Goal: Information Seeking & Learning: Check status

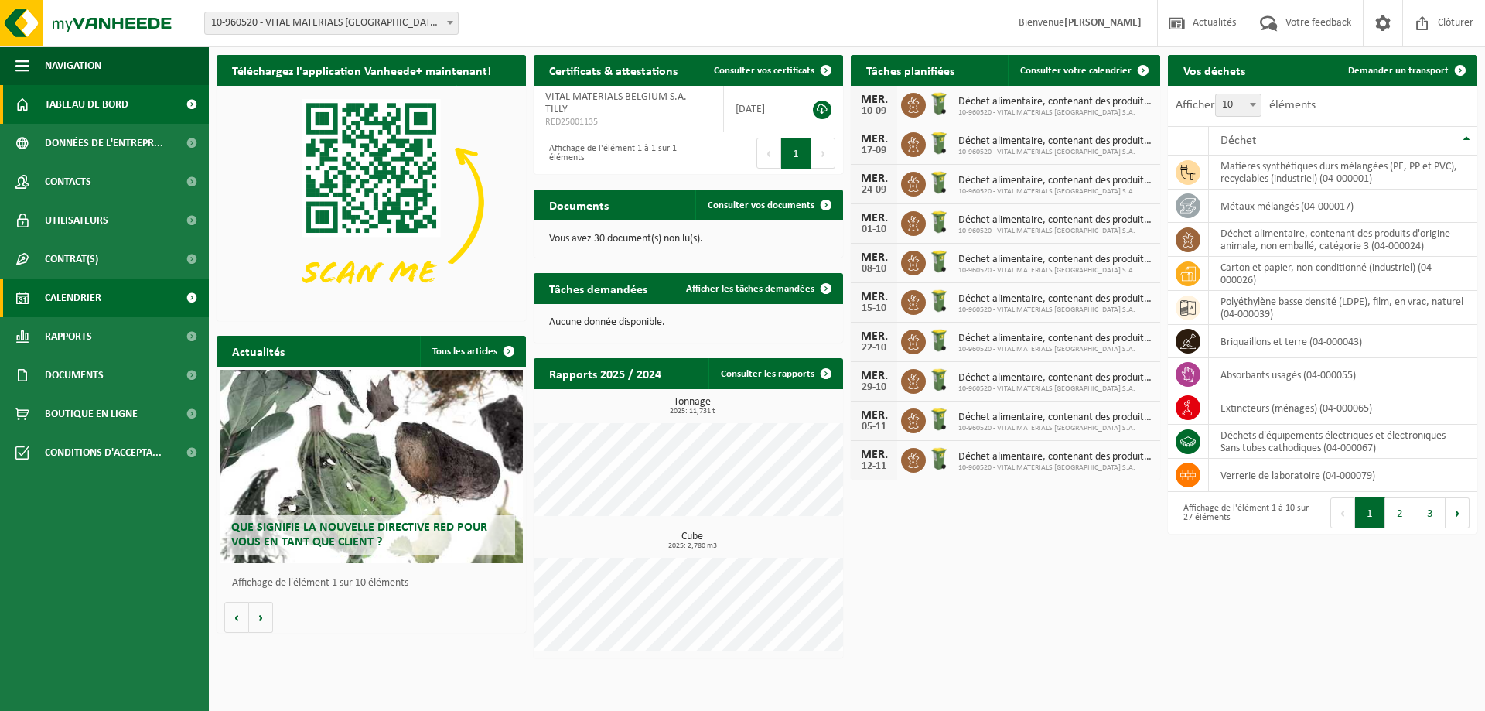
click at [62, 309] on span "Calendrier" at bounding box center [73, 297] width 56 height 39
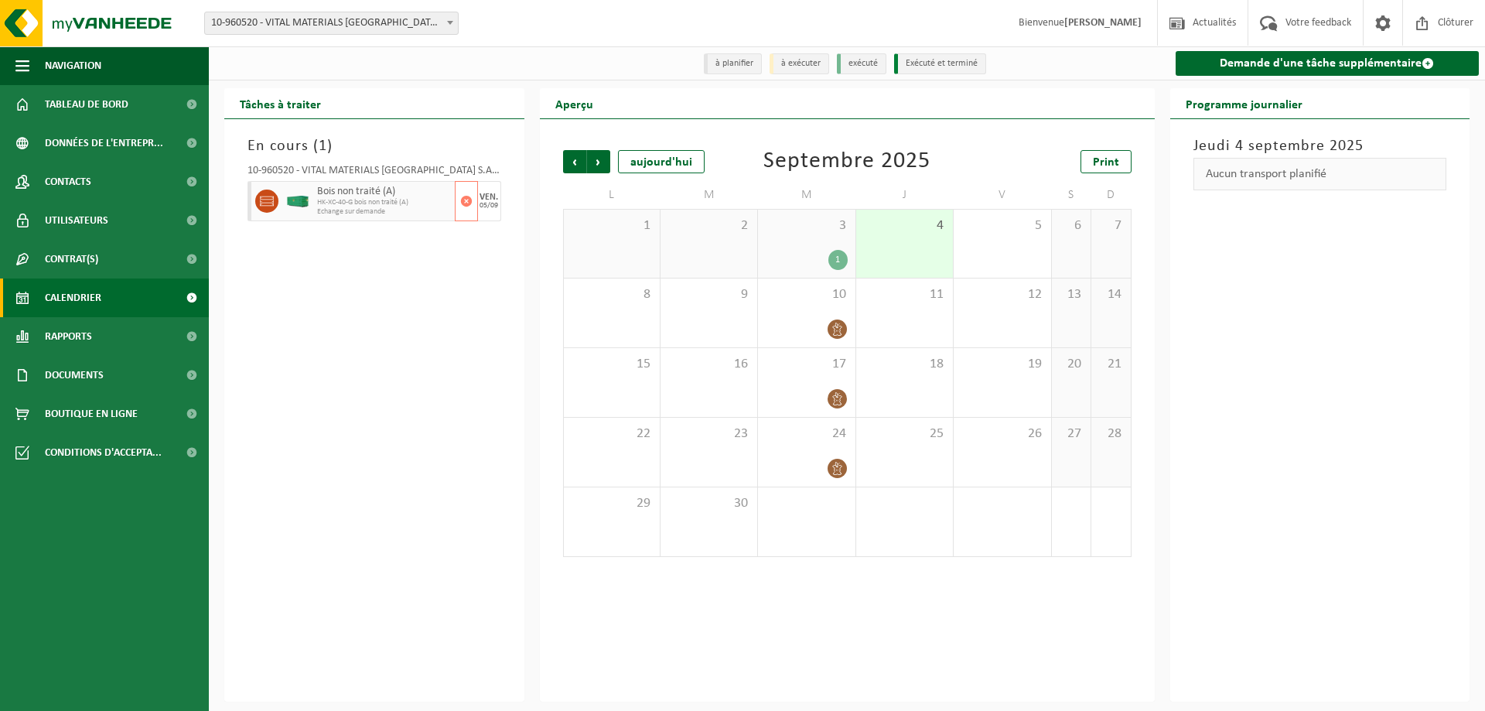
click at [410, 210] on span "Echange sur demande" at bounding box center [384, 211] width 134 height 9
click at [361, 273] on div "En cours ( 1 ) 10-960520 - VITAL MATERIALS BELGIUM S.A. - TILLY Bois non traité…" at bounding box center [374, 410] width 300 height 582
click at [730, 68] on li "à planifier" at bounding box center [733, 63] width 58 height 21
click at [809, 65] on li "à exécuter" at bounding box center [799, 63] width 60 height 21
click at [868, 65] on li "exécuté" at bounding box center [861, 63] width 49 height 21
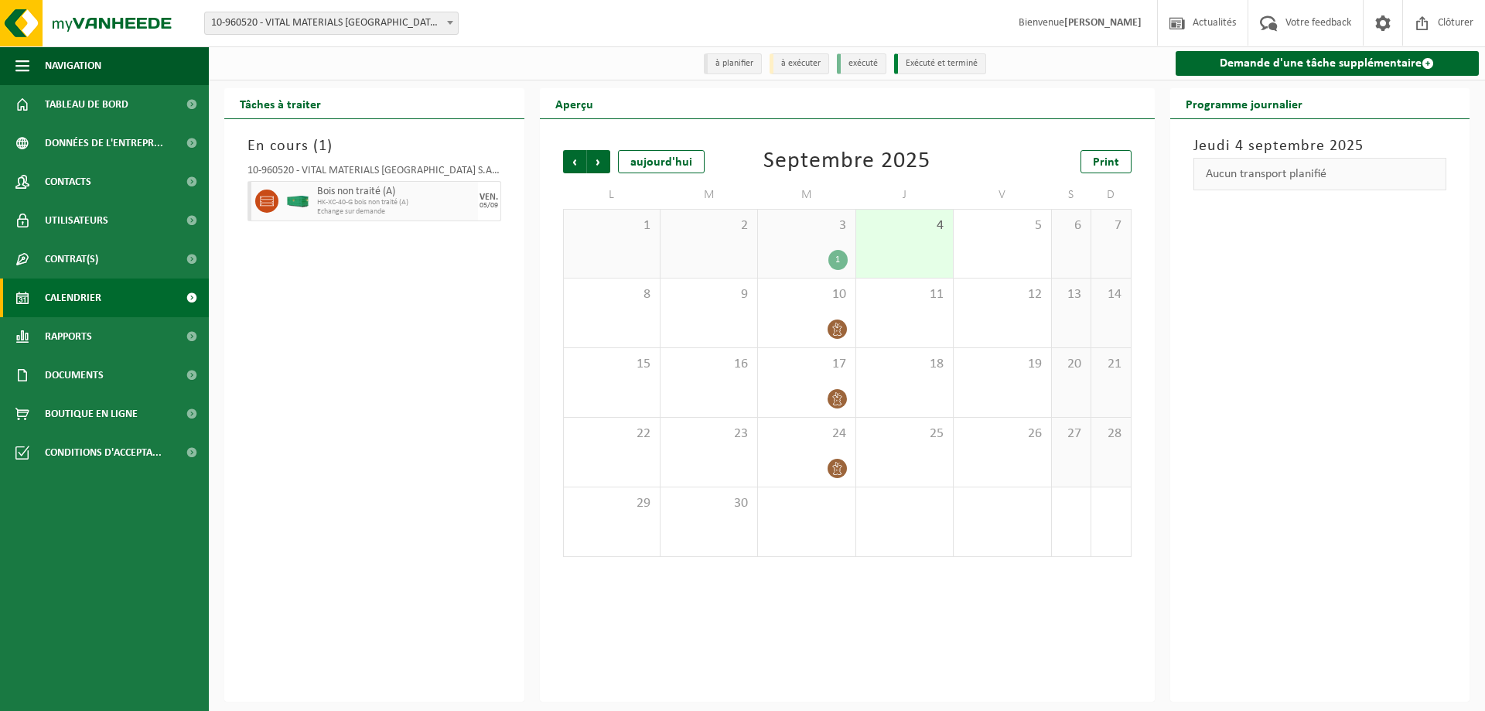
click at [932, 63] on li "Exécuté et terminé" at bounding box center [940, 63] width 92 height 21
click at [599, 169] on span "Suivant" at bounding box center [598, 161] width 23 height 23
click at [576, 165] on span "Précédent" at bounding box center [574, 161] width 23 height 23
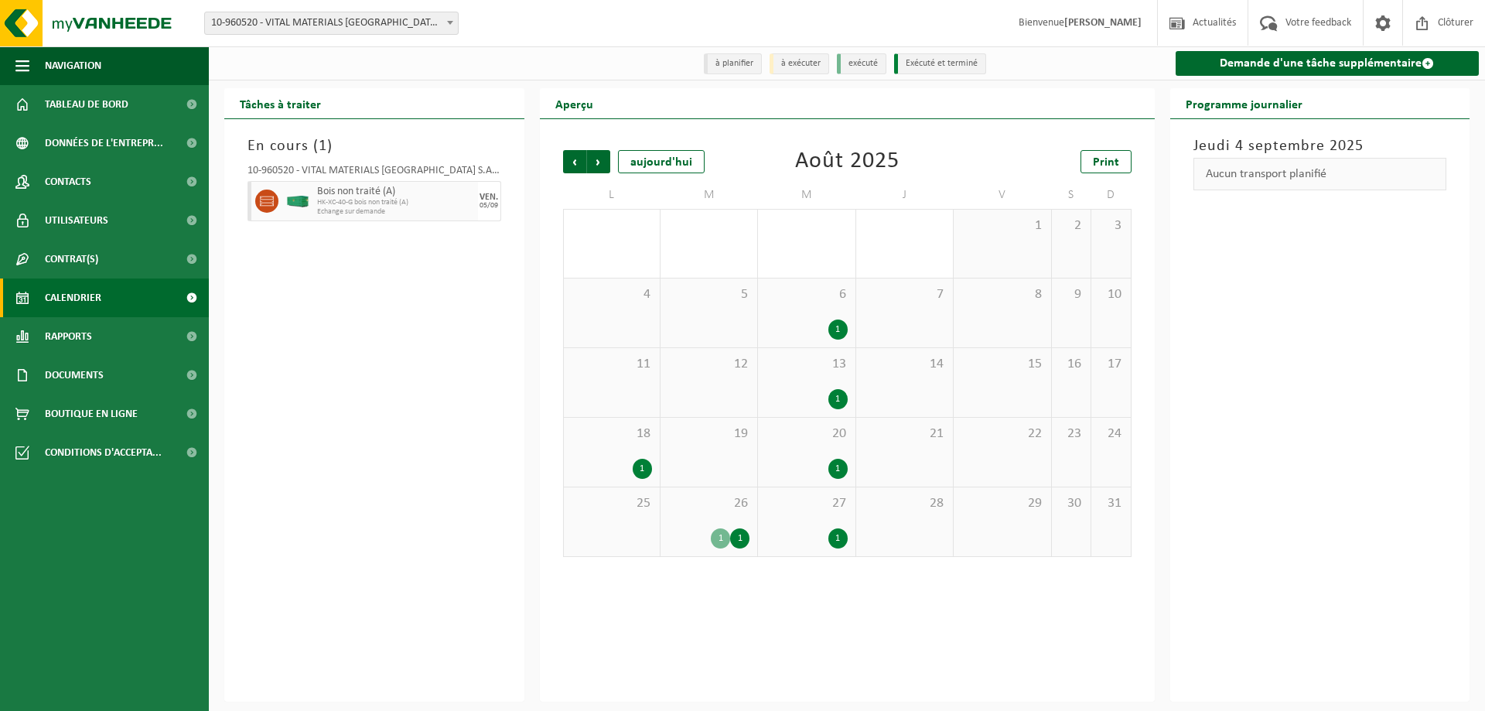
click at [721, 538] on div "1" at bounding box center [720, 538] width 19 height 20
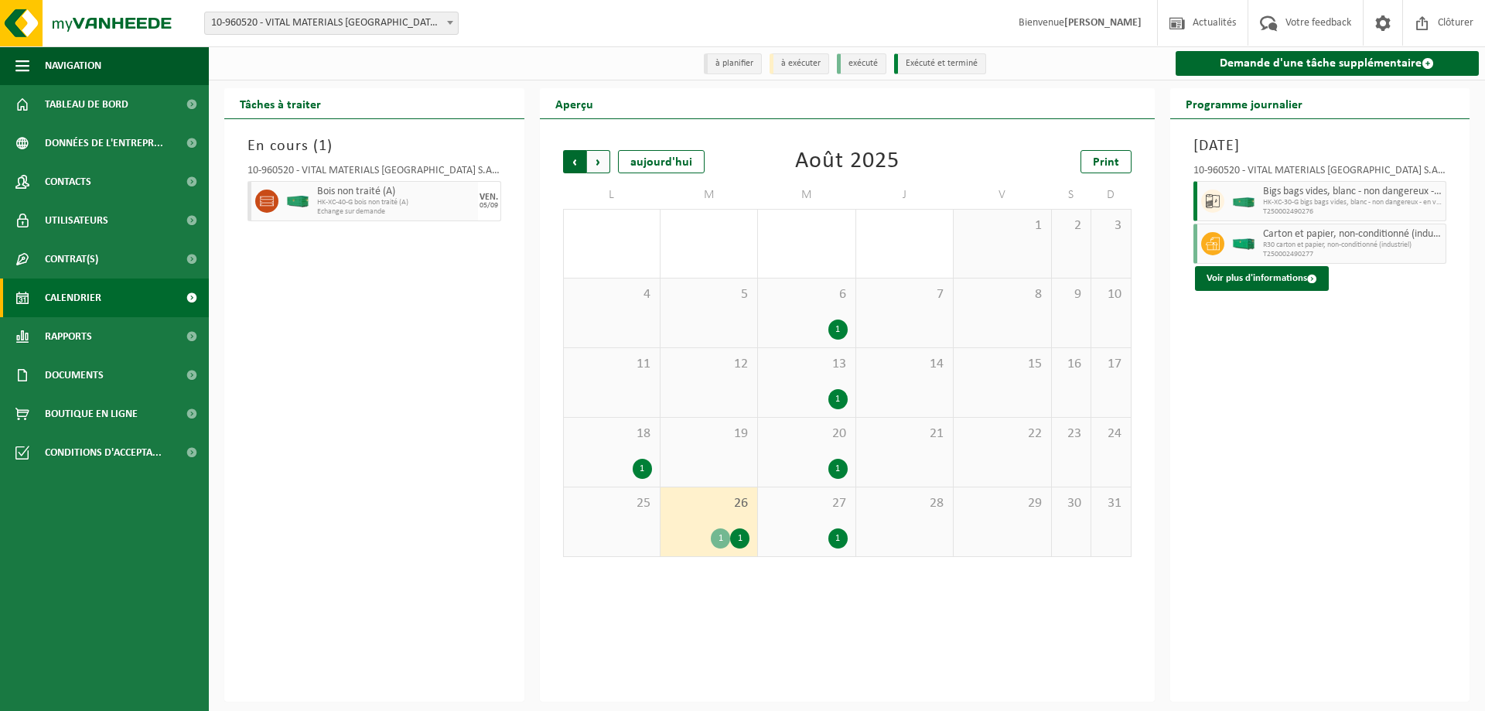
click at [598, 164] on span "Suivant" at bounding box center [598, 161] width 23 height 23
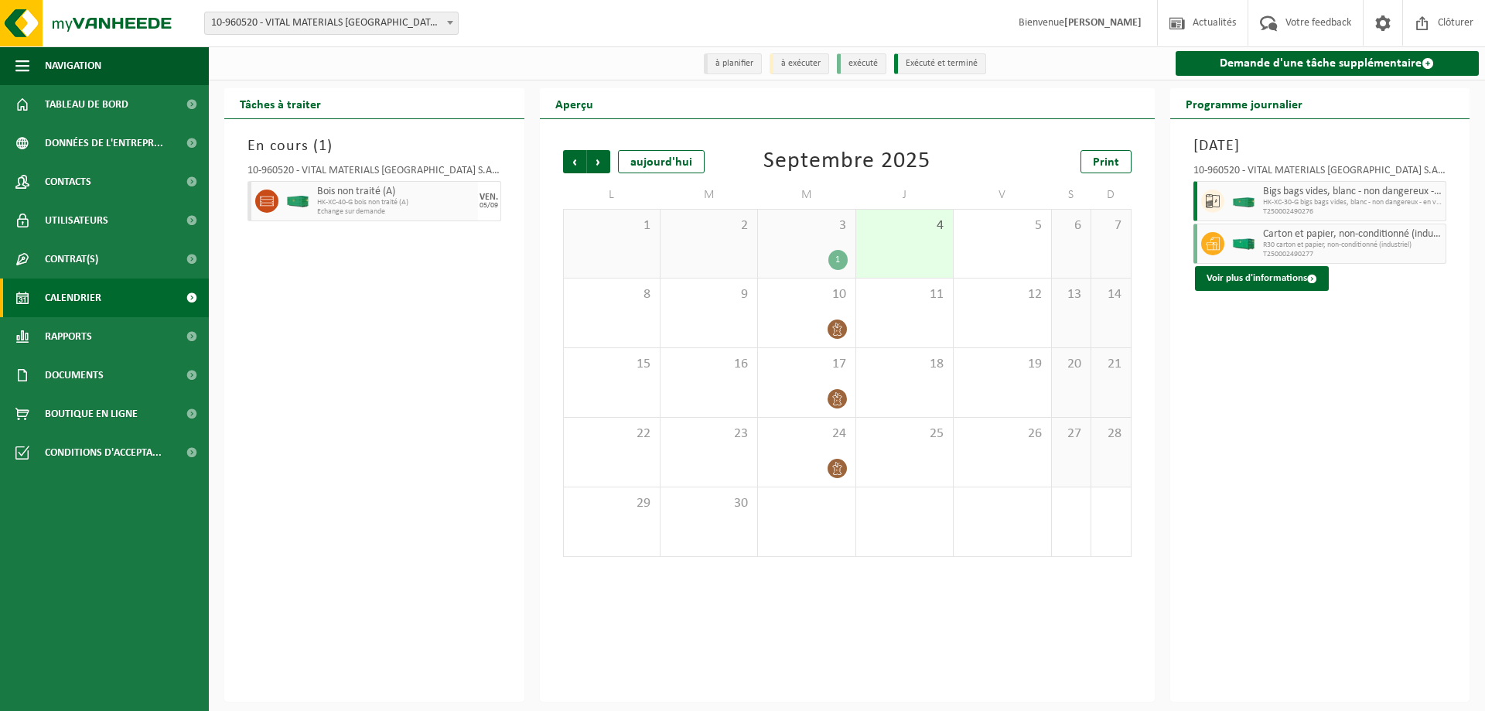
click at [394, 427] on div "En cours ( 1 ) 10-960520 - VITAL MATERIALS BELGIUM S.A. - TILLY Bois non traité…" at bounding box center [374, 410] width 300 height 582
click at [70, 333] on span "Rapports" at bounding box center [68, 336] width 47 height 39
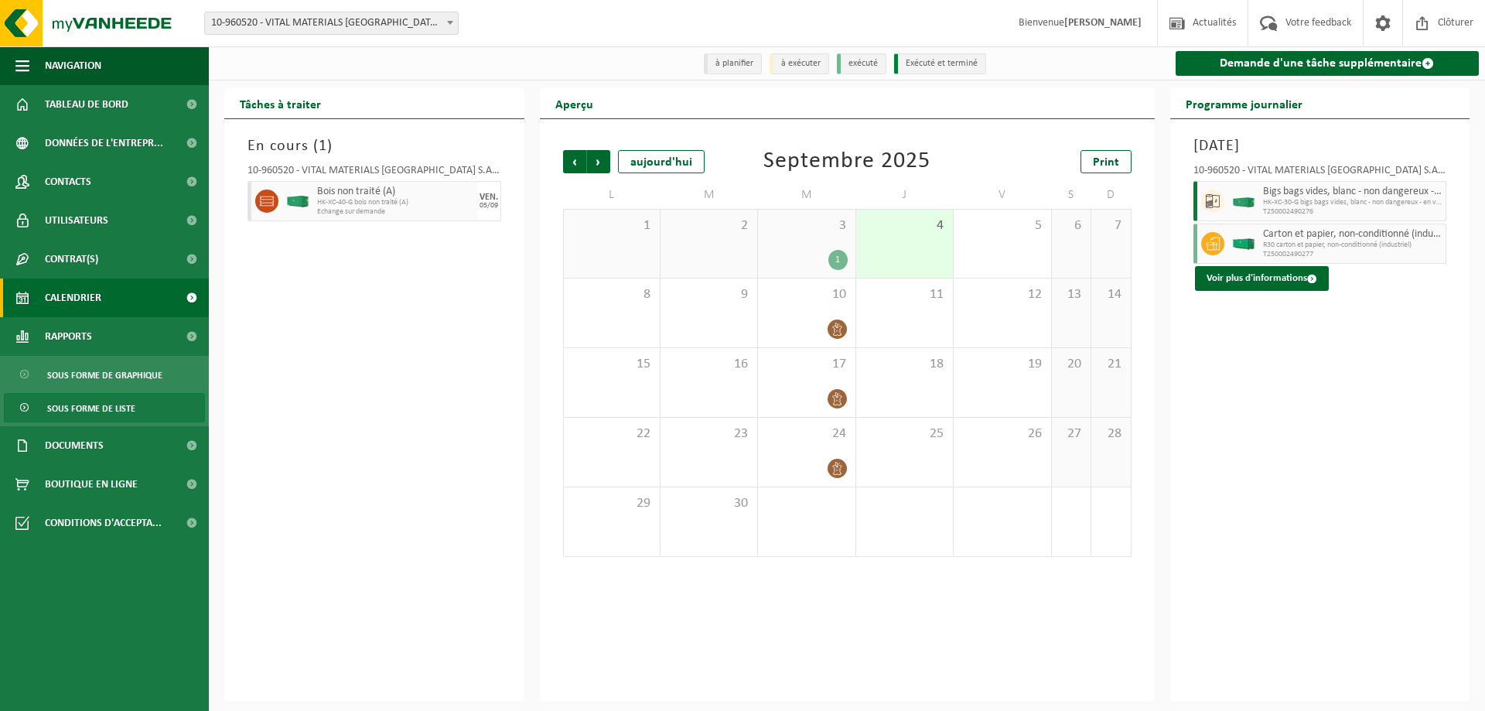
click at [90, 406] on span "Sous forme de liste" at bounding box center [91, 408] width 88 height 29
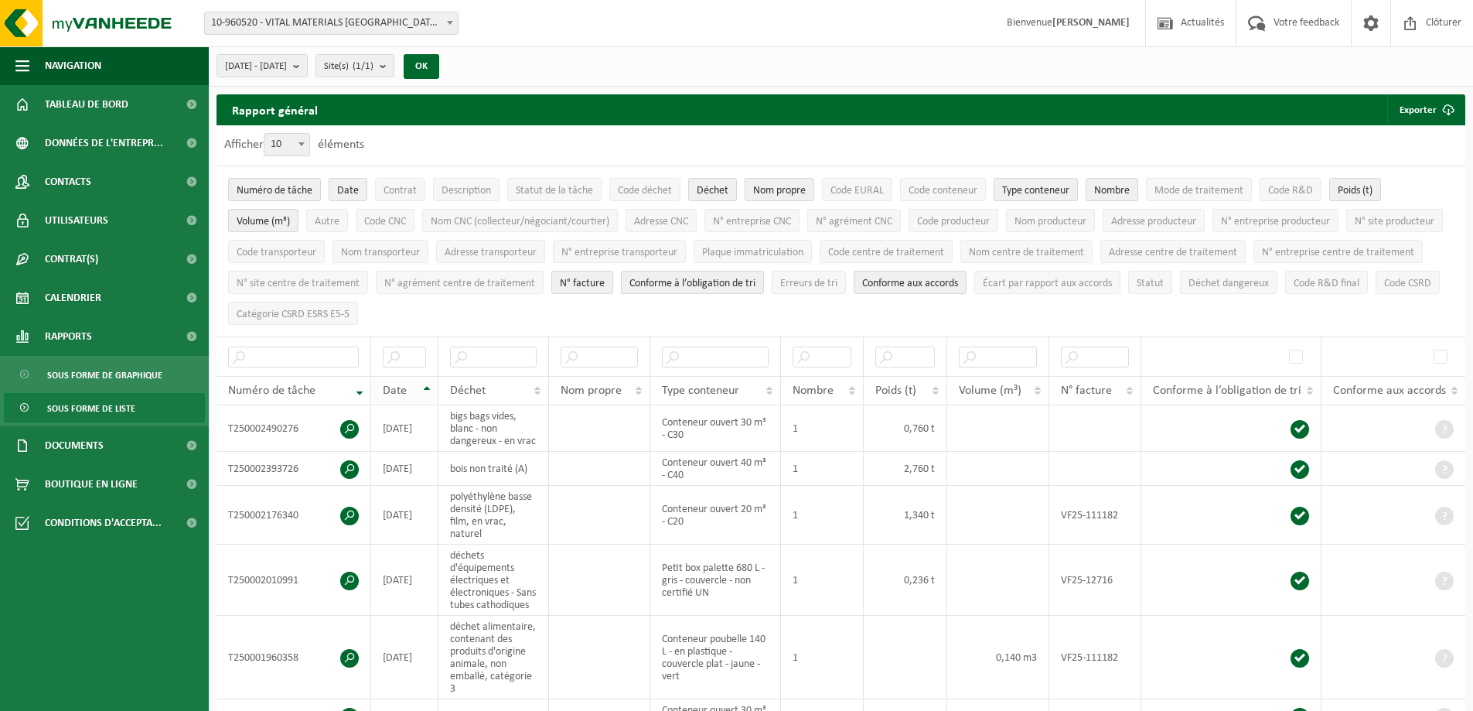
click at [435, 381] on th "Date" at bounding box center [404, 390] width 67 height 29
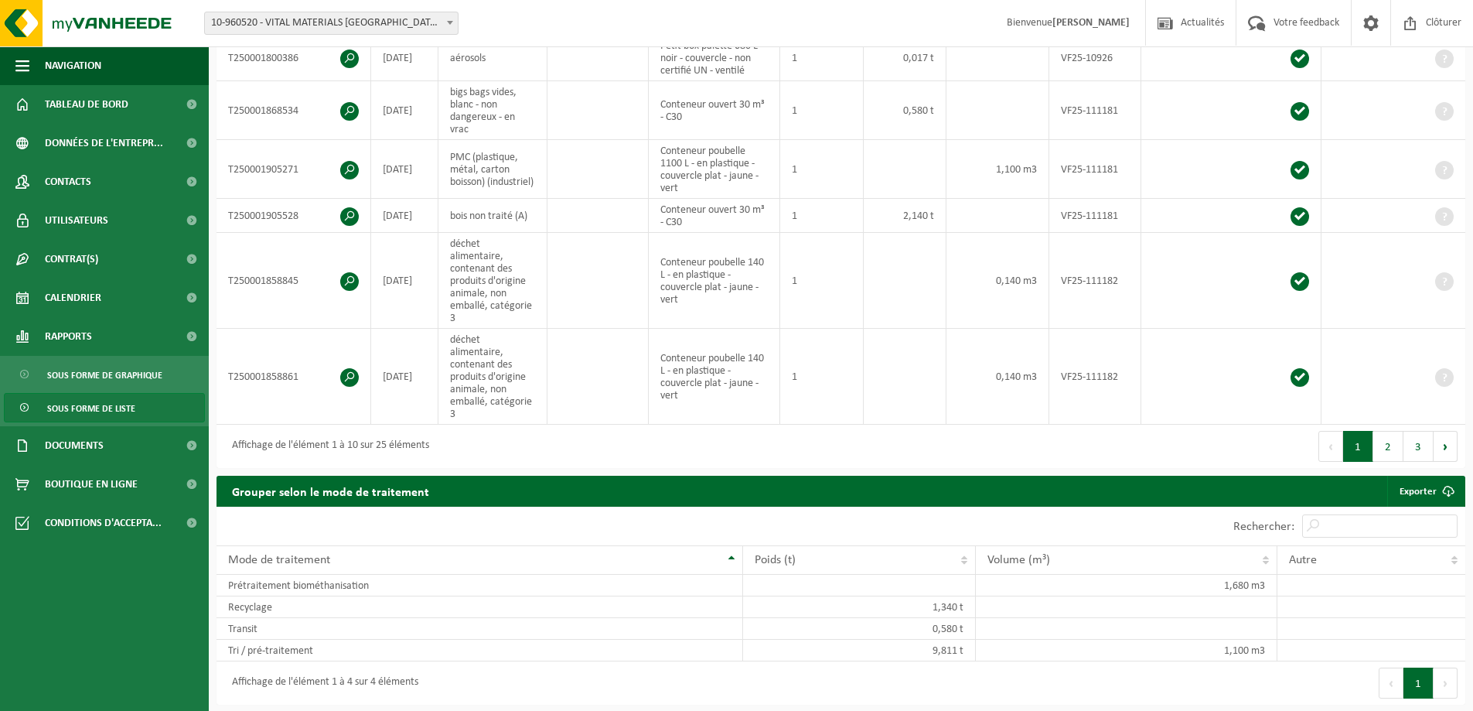
scroll to position [773, 0]
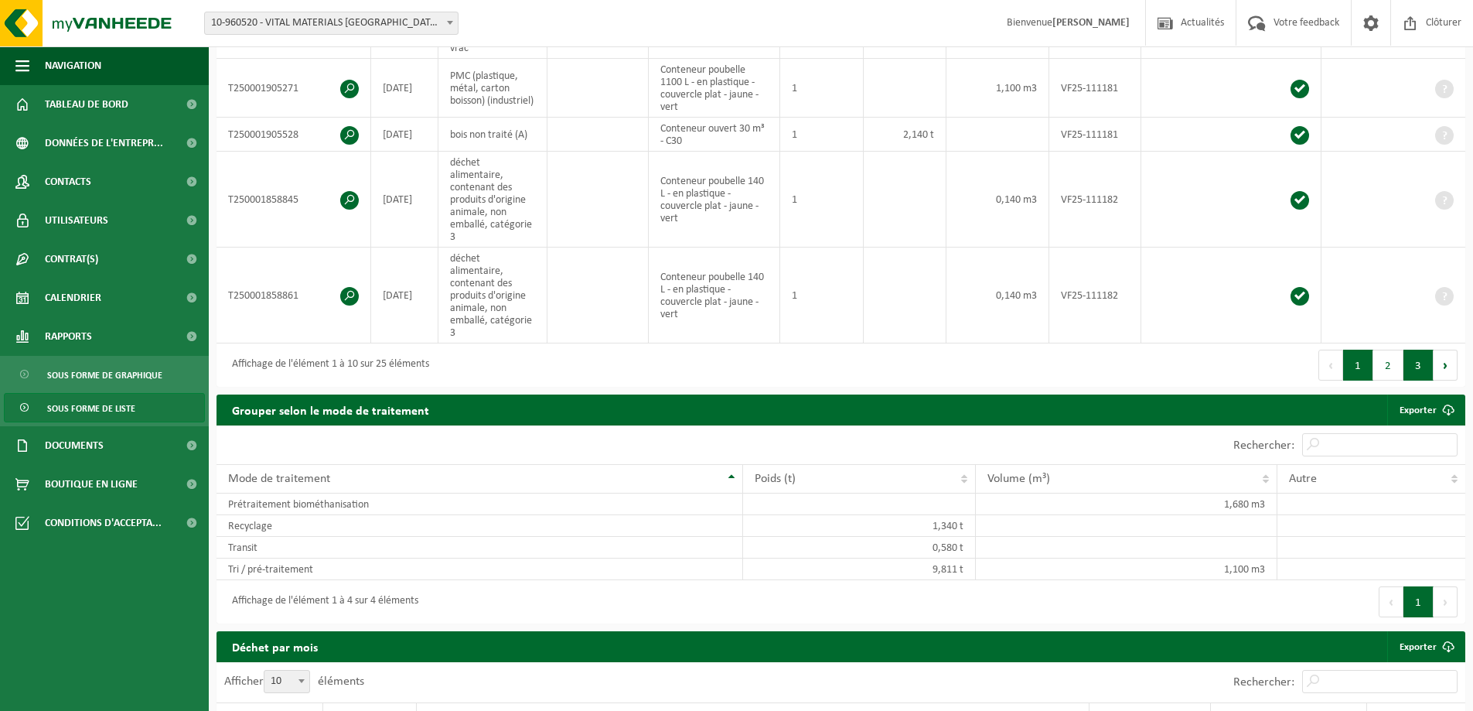
click at [1424, 350] on button "3" at bounding box center [1419, 365] width 30 height 31
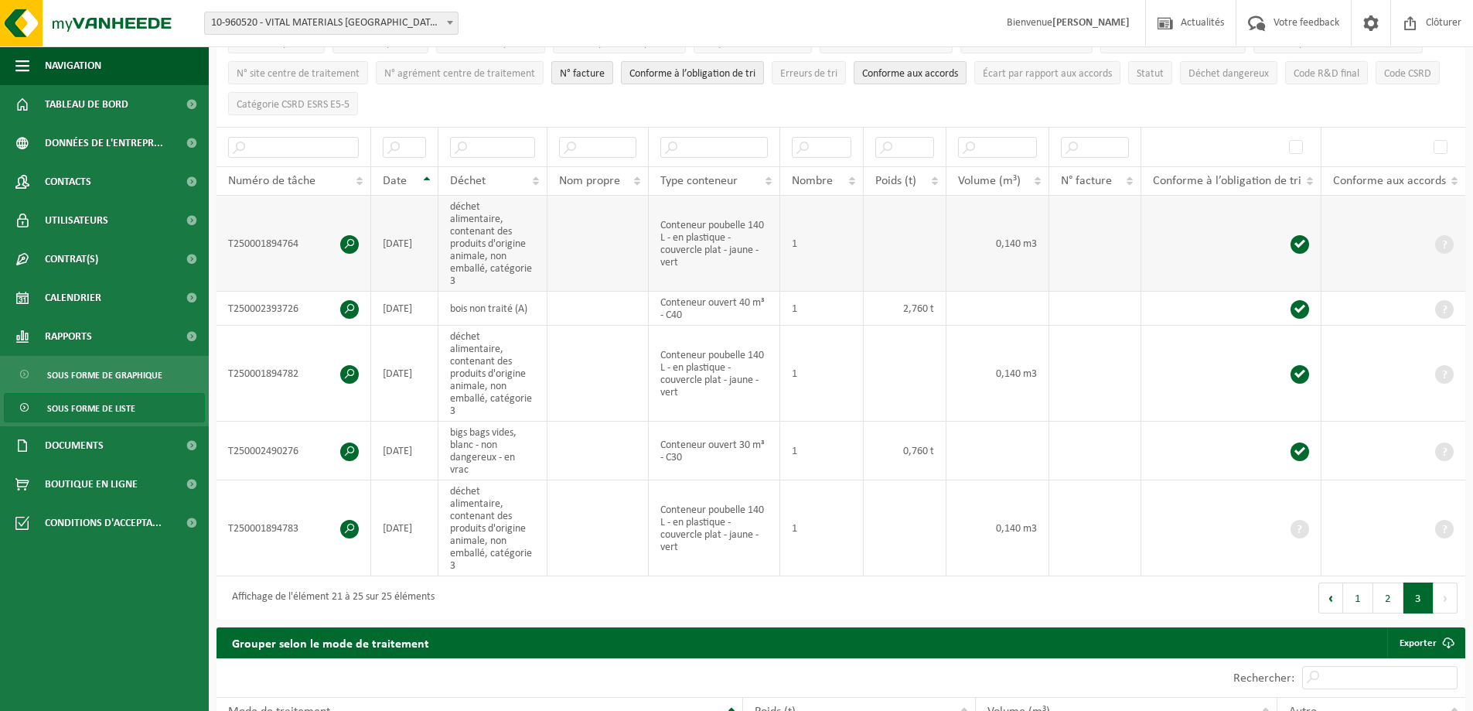
scroll to position [287, 0]
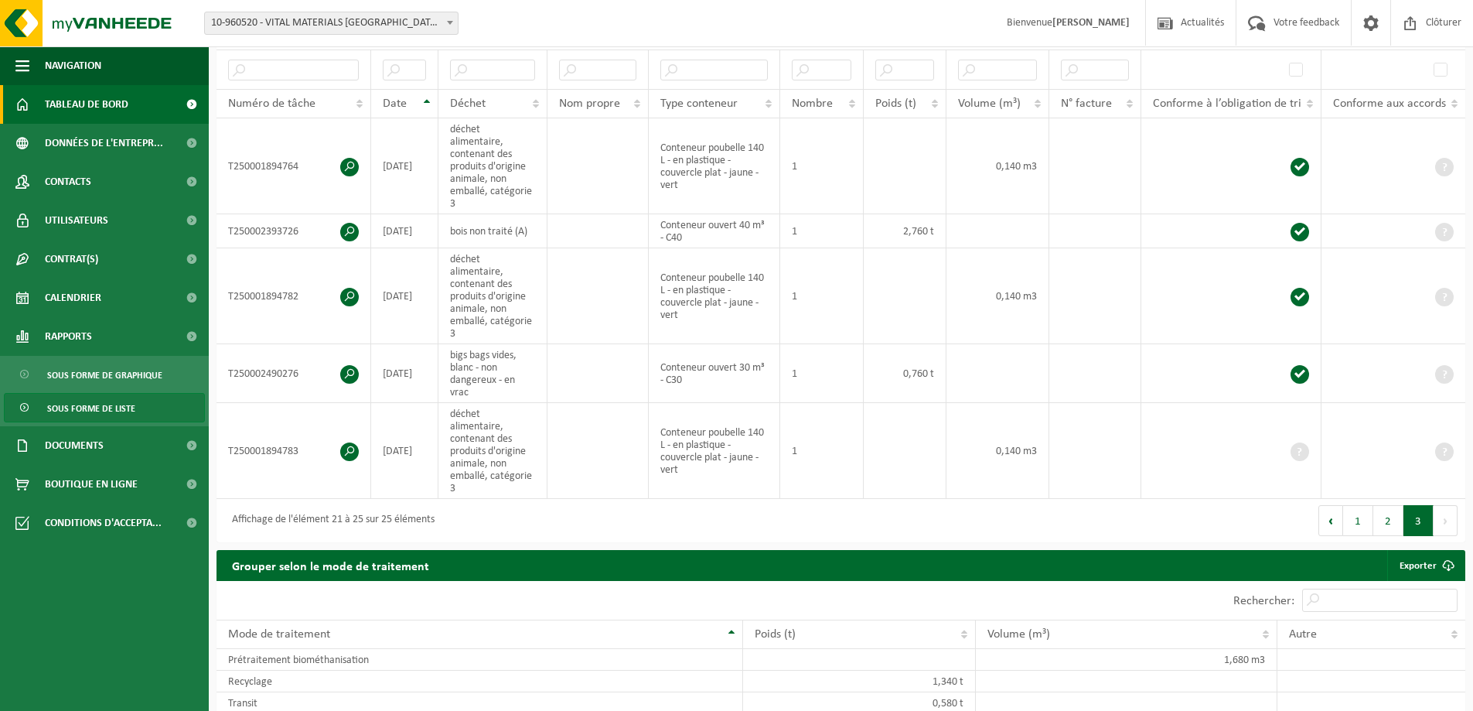
click at [71, 107] on span "Tableau de bord" at bounding box center [87, 104] width 84 height 39
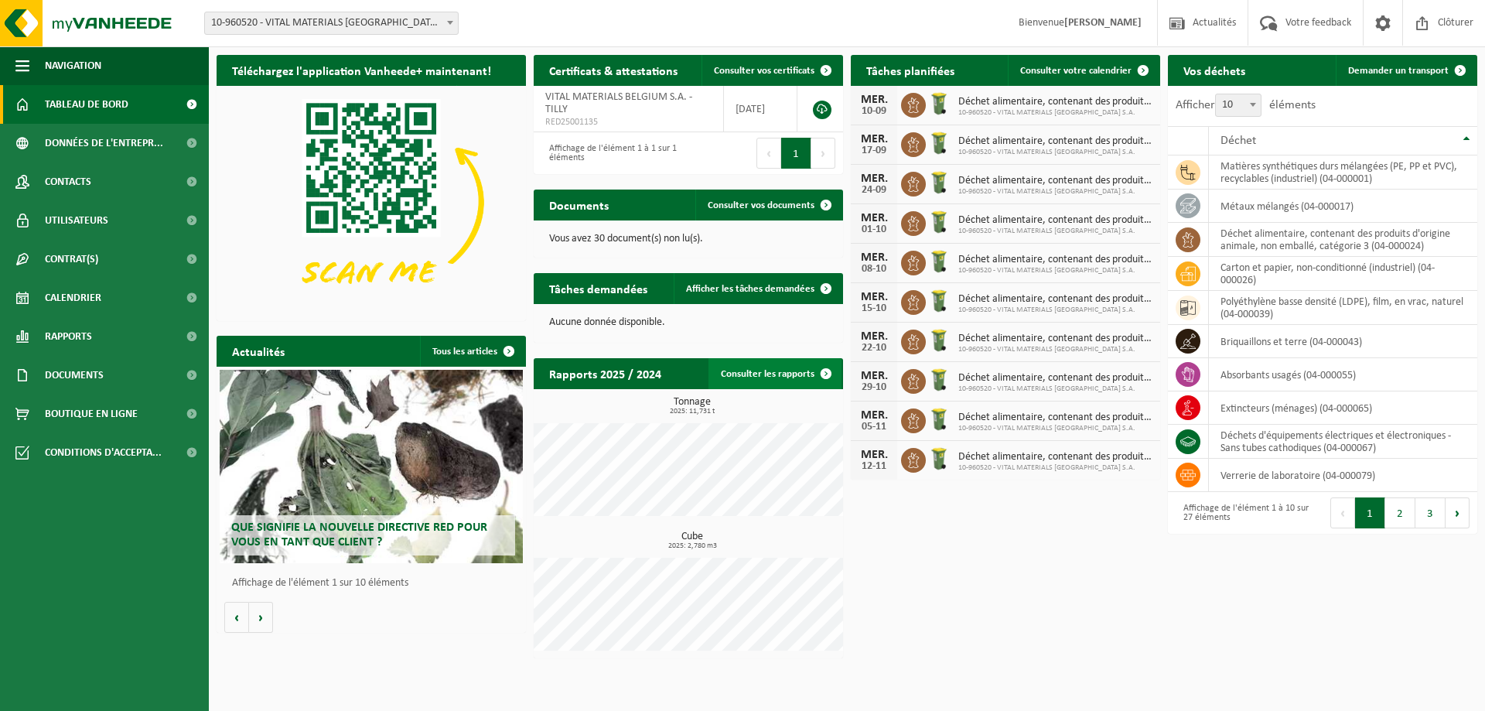
click at [754, 374] on link "Consulter les rapports" at bounding box center [774, 373] width 133 height 31
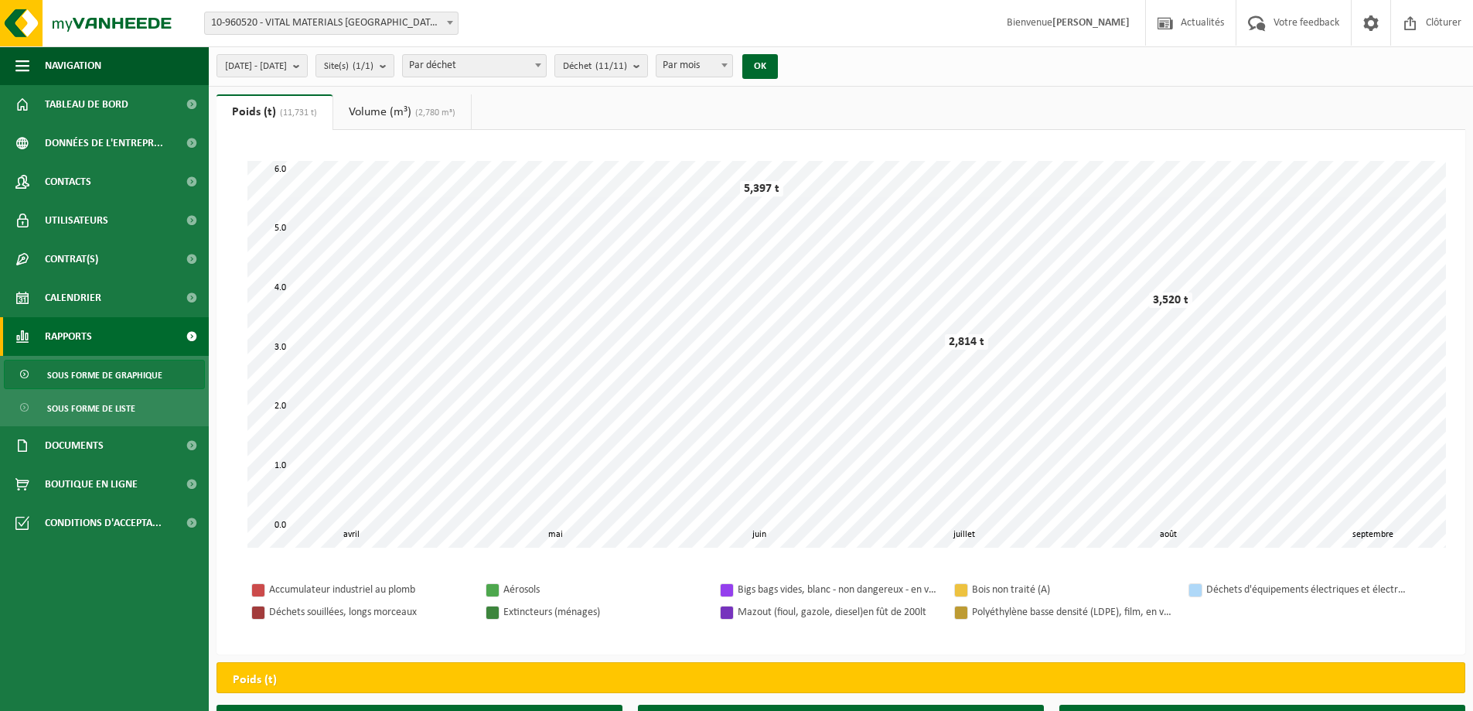
click at [404, 114] on link "Volume (m³) (2,780 m³)" at bounding box center [402, 112] width 138 height 36
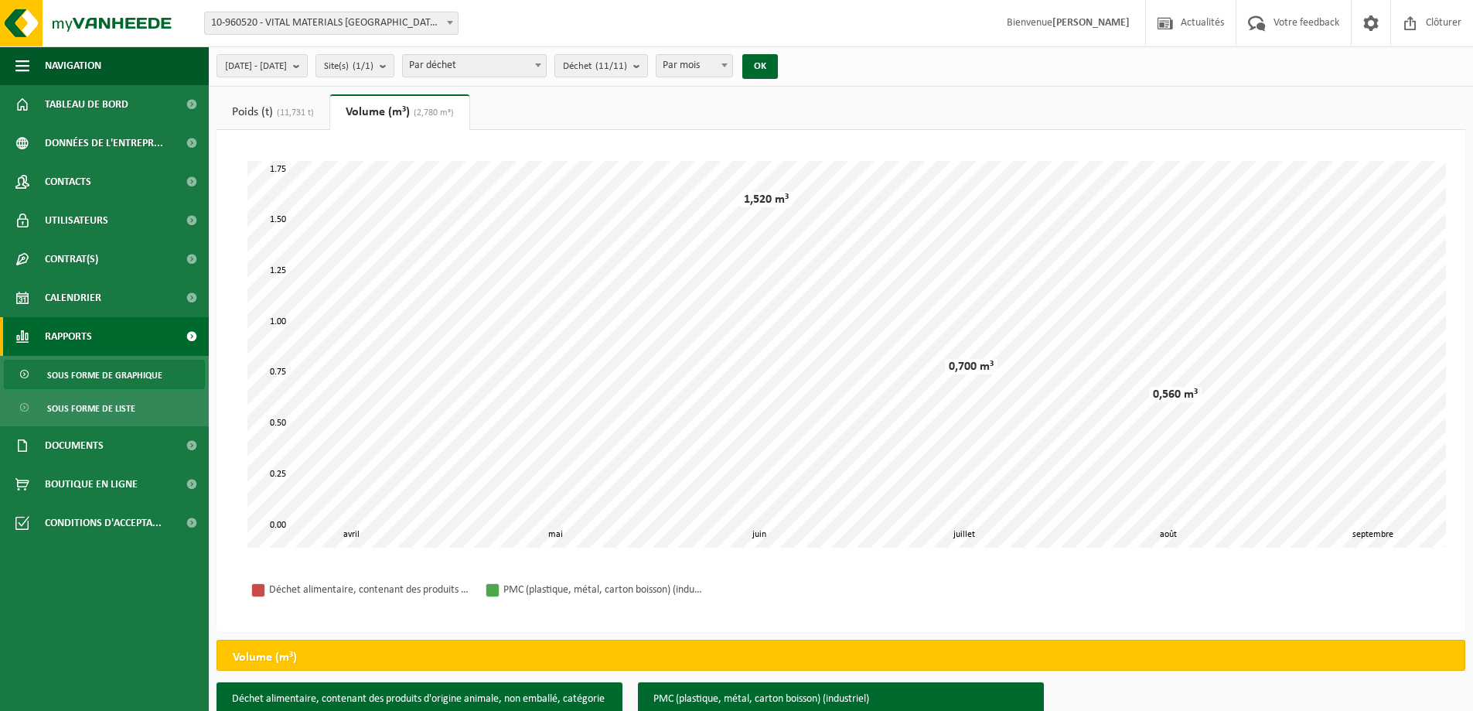
click at [288, 111] on span "(11,731 t)" at bounding box center [293, 112] width 41 height 9
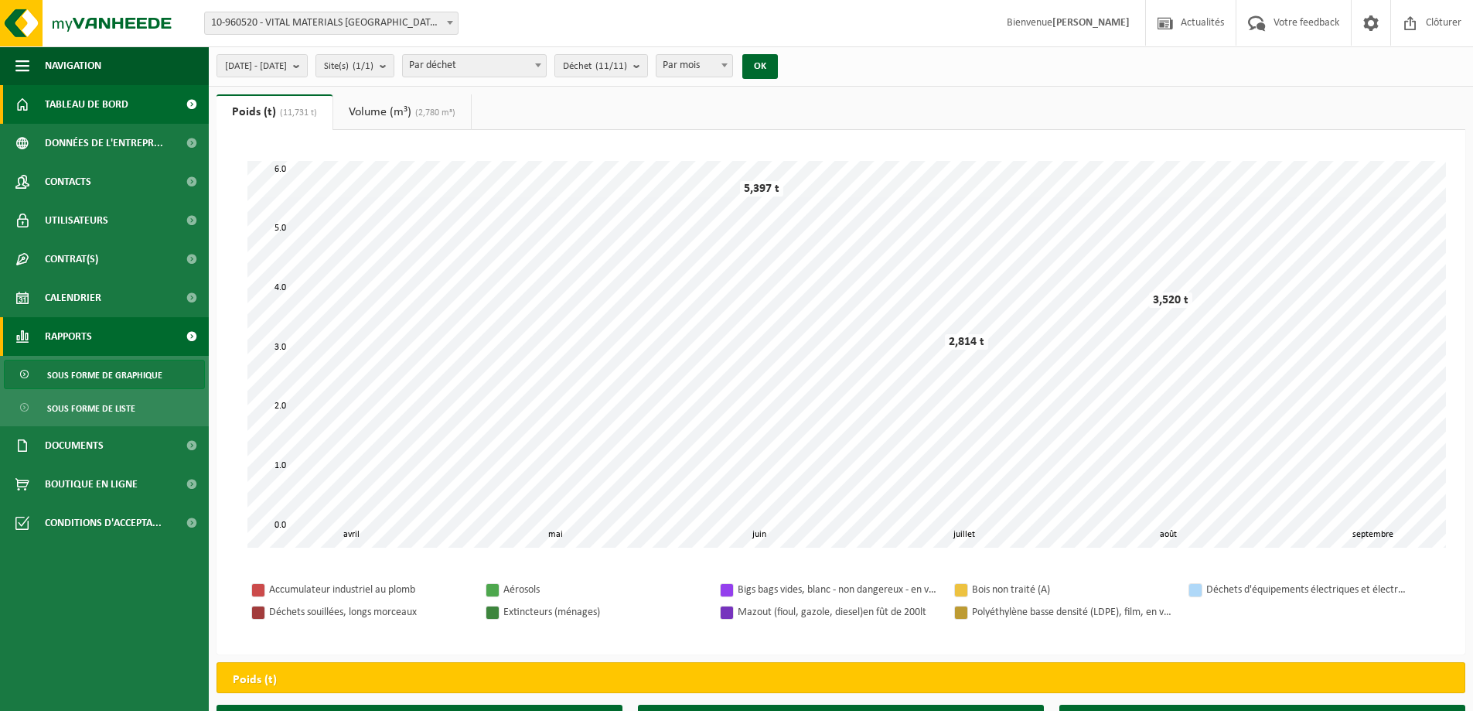
click at [104, 115] on span "Tableau de bord" at bounding box center [87, 104] width 84 height 39
